Goal: Obtain resource: Download file/media

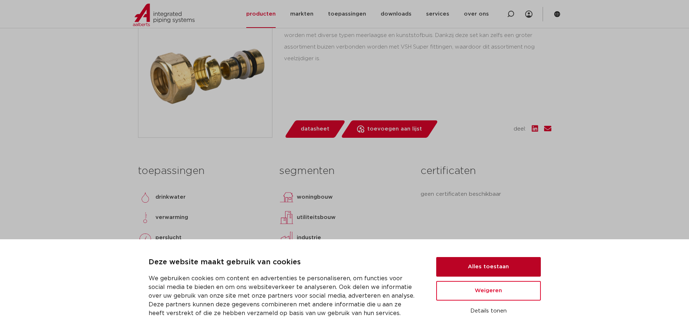
click at [486, 271] on button "Alles toestaan" at bounding box center [488, 267] width 105 height 20
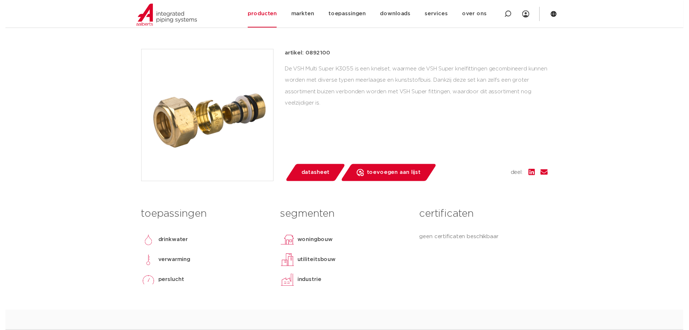
scroll to position [145, 0]
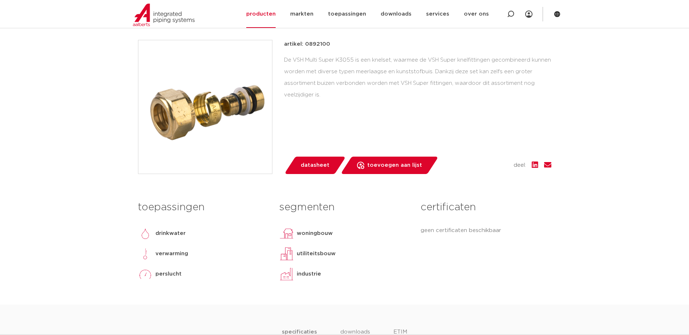
click at [330, 164] on link "datasheet" at bounding box center [315, 165] width 62 height 17
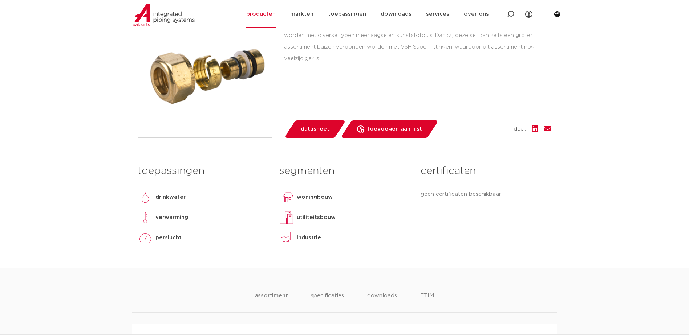
scroll to position [363, 0]
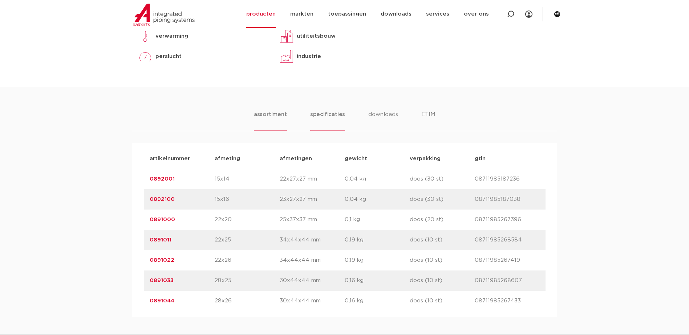
click at [325, 113] on li "specificaties" at bounding box center [327, 120] width 35 height 21
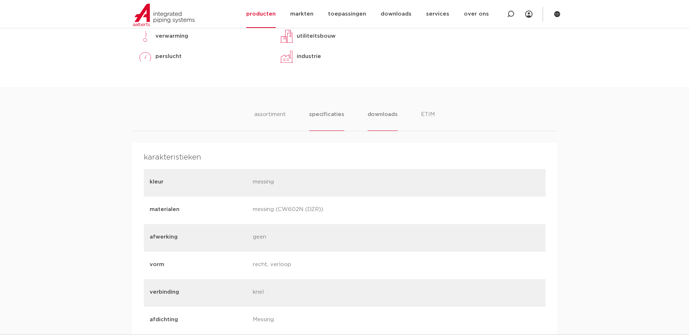
click at [384, 119] on li "downloads" at bounding box center [382, 120] width 30 height 21
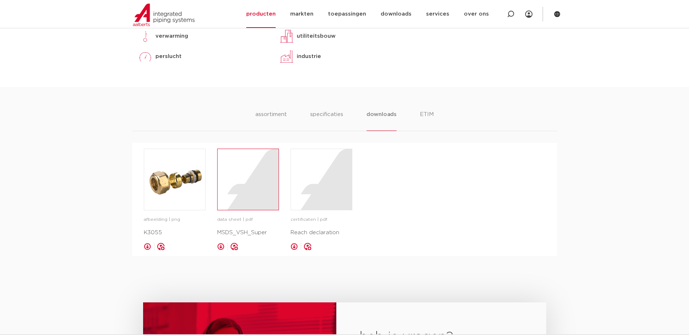
click at [238, 180] on div at bounding box center [247, 179] width 61 height 61
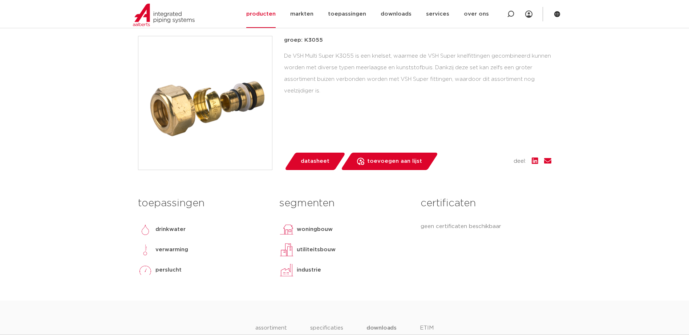
scroll to position [109, 0]
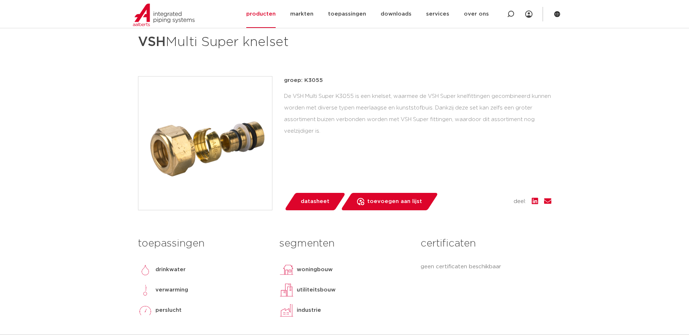
drag, startPoint x: 141, startPoint y: 44, endPoint x: 301, endPoint y: 45, distance: 159.8
click at [301, 45] on h1 "VSH Multi Super knelset" at bounding box center [274, 42] width 273 height 22
drag, startPoint x: 301, startPoint y: 45, endPoint x: 275, endPoint y: 41, distance: 26.0
copy h1 "VSH Multi Super knelset"
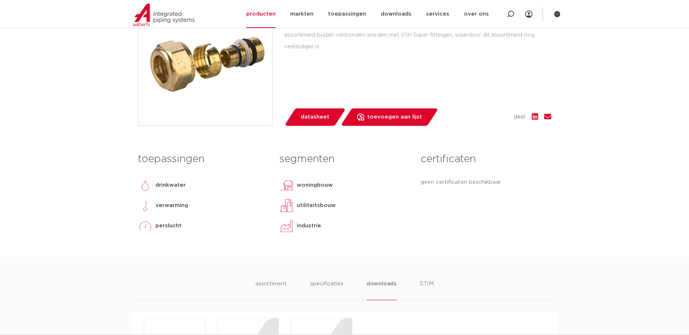
scroll to position [218, 0]
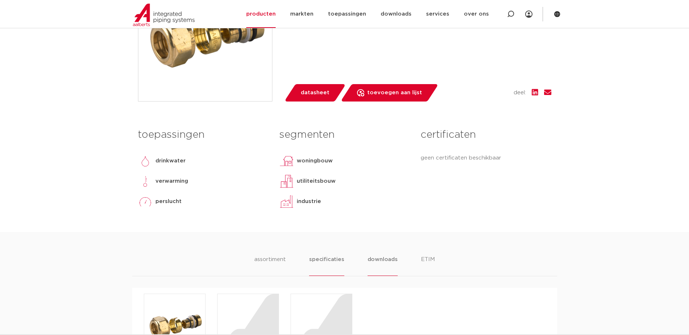
click at [331, 257] on li "specificaties" at bounding box center [326, 266] width 35 height 21
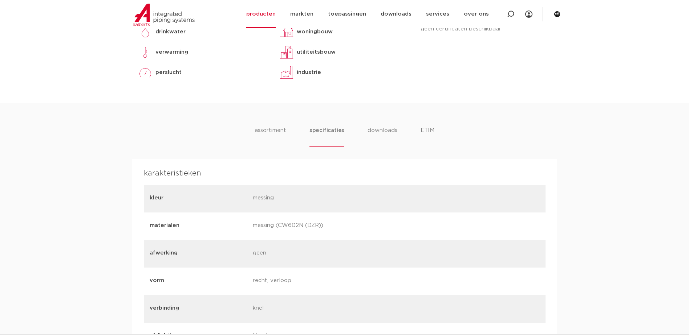
scroll to position [254, 0]
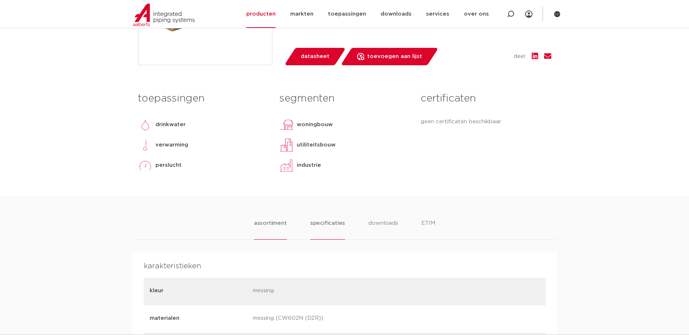
click at [277, 226] on li "assortiment" at bounding box center [270, 229] width 33 height 21
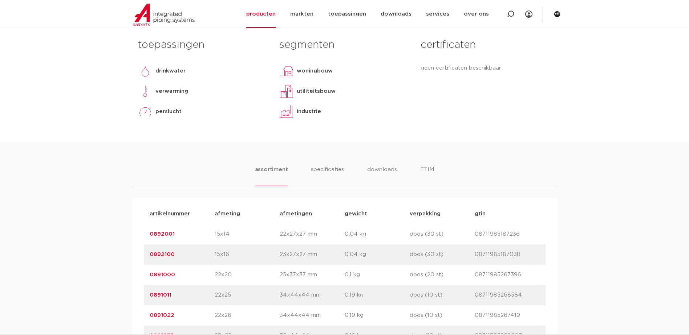
scroll to position [363, 0]
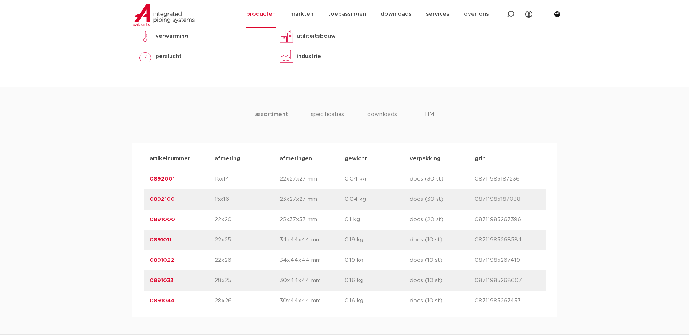
click at [170, 221] on link "0891000" at bounding box center [162, 219] width 25 height 5
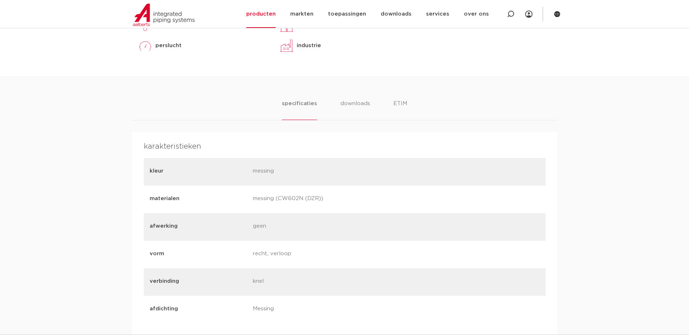
scroll to position [327, 0]
